Goal: Task Accomplishment & Management: Manage account settings

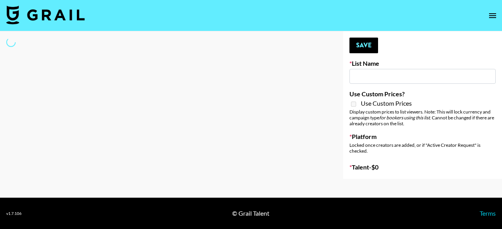
type input "Who Did The Body"
select select "Song"
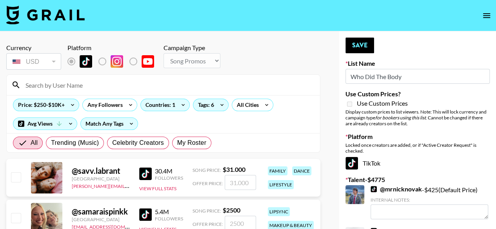
click at [219, 82] on input at bounding box center [168, 85] width 295 height 13
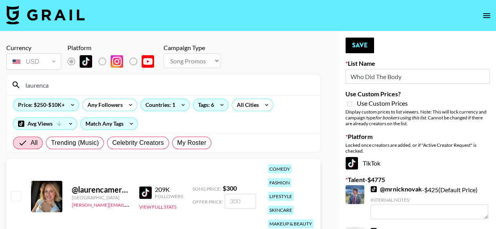
type input "laurenca"
click at [16, 195] on input "checkbox" at bounding box center [15, 195] width 9 height 9
checkbox input "true"
click at [246, 201] on input "300" at bounding box center [240, 201] width 31 height 15
type input "350"
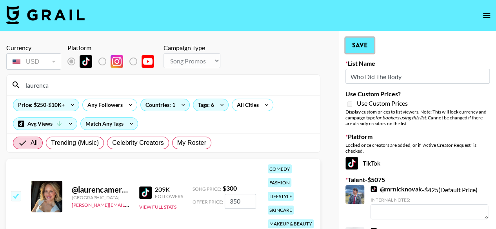
click at [355, 47] on button "Save" at bounding box center [360, 46] width 29 height 16
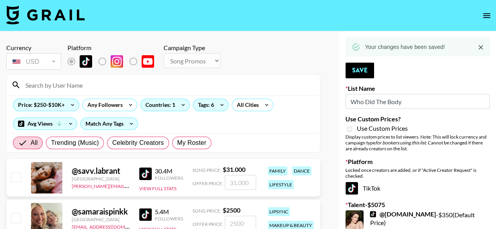
click at [192, 87] on input at bounding box center [168, 85] width 295 height 13
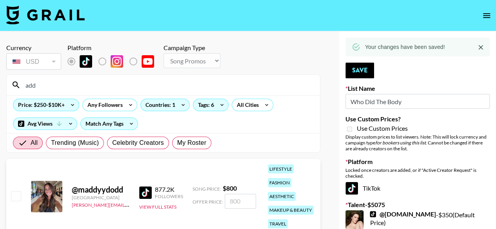
type input "addison"
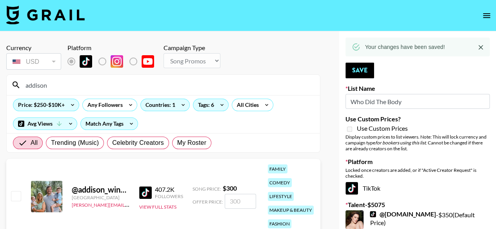
click at [15, 198] on input "checkbox" at bounding box center [15, 195] width 9 height 9
checkbox input "true"
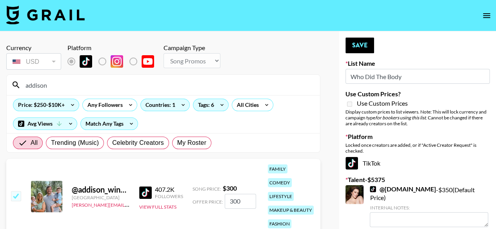
click at [236, 198] on input "300" at bounding box center [240, 201] width 31 height 15
type input "450"
click at [355, 49] on button "Save" at bounding box center [360, 46] width 29 height 16
